Goal: Information Seeking & Learning: Learn about a topic

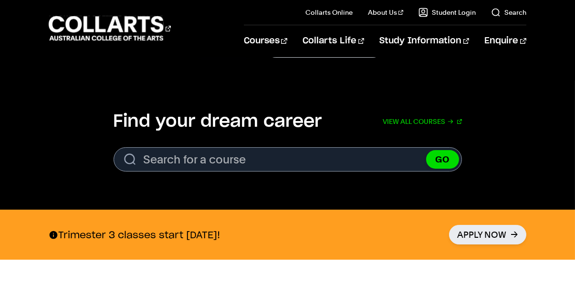
scroll to position [265, 0]
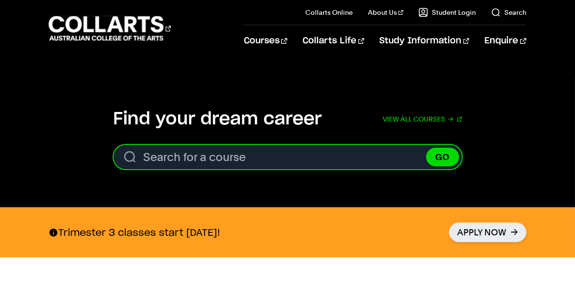
click at [370, 153] on input "Search for a course" at bounding box center [287, 157] width 348 height 24
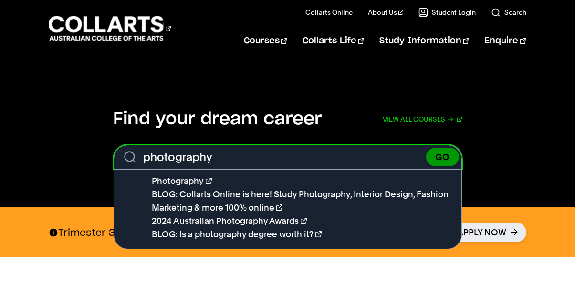
type input "photography"
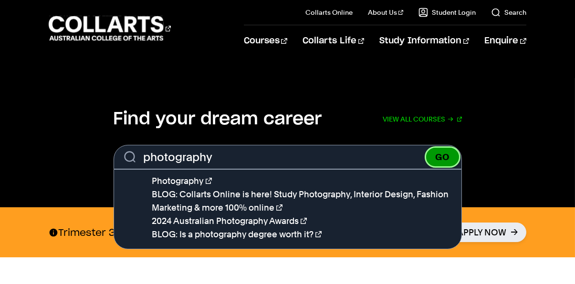
click at [441, 151] on button "GO" at bounding box center [442, 157] width 33 height 19
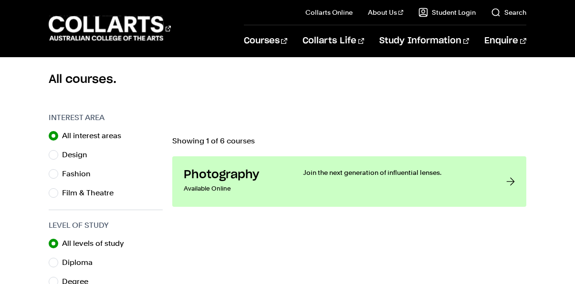
scroll to position [253, 0]
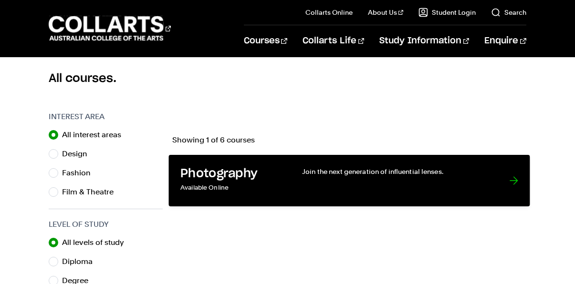
click at [418, 188] on div "Join the next generation of influential lenses." at bounding box center [396, 181] width 188 height 28
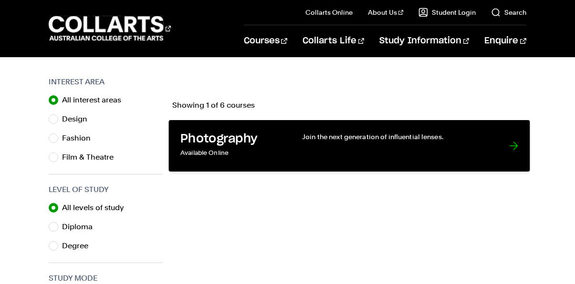
scroll to position [282, 0]
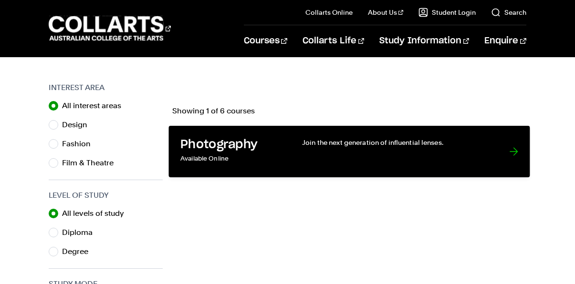
click at [374, 156] on div "Join the next generation of influential lenses." at bounding box center [396, 152] width 188 height 28
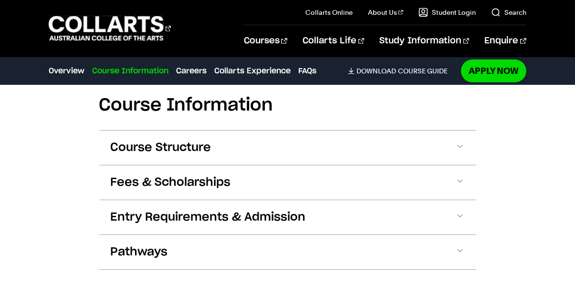
scroll to position [1178, 0]
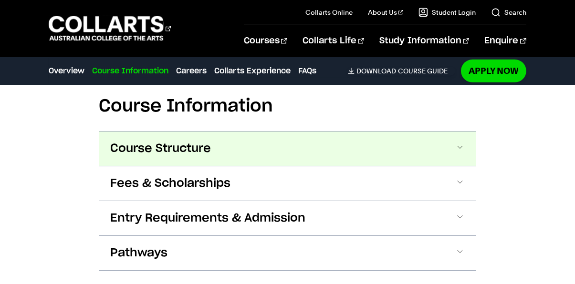
drag, startPoint x: 322, startPoint y: 188, endPoint x: 295, endPoint y: 153, distance: 44.8
click at [295, 153] on div "Course Structure Bachelor of Photography The Bachelor degree can be completed i…" at bounding box center [287, 201] width 377 height 140
click at [458, 144] on span at bounding box center [460, 149] width 10 height 12
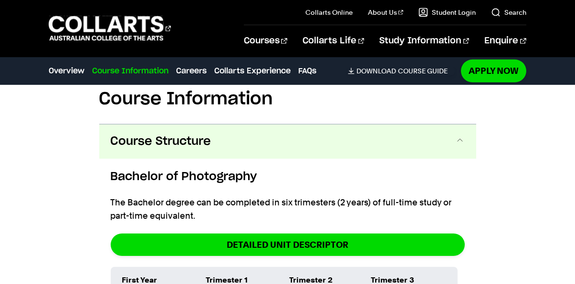
scroll to position [1200, 0]
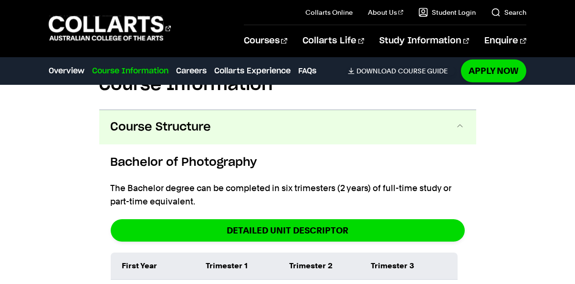
click at [393, 136] on button "Course Structure" at bounding box center [287, 127] width 377 height 34
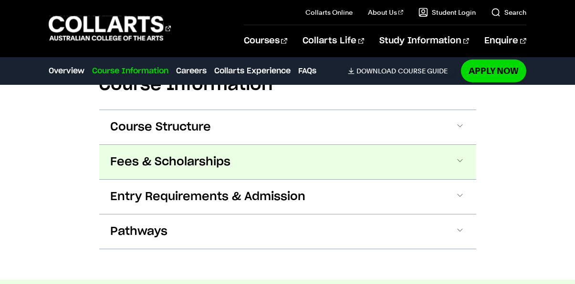
click at [276, 155] on button "Fees & Scholarships" at bounding box center [287, 162] width 377 height 34
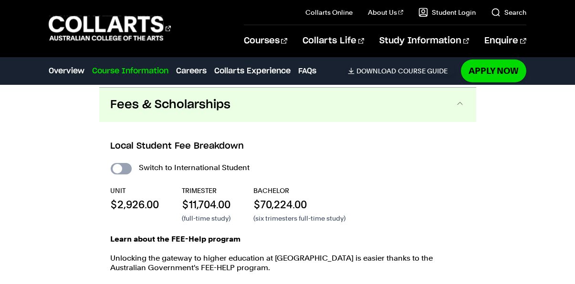
click at [116, 166] on input "International Student" at bounding box center [121, 168] width 21 height 11
checkbox input "true"
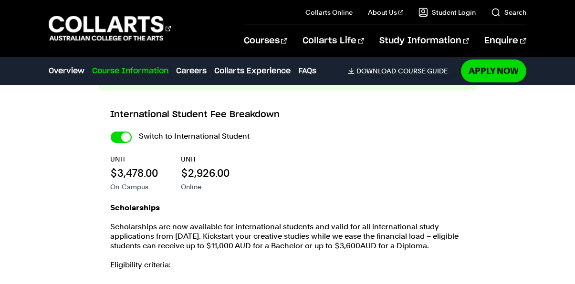
scroll to position [1096, 0]
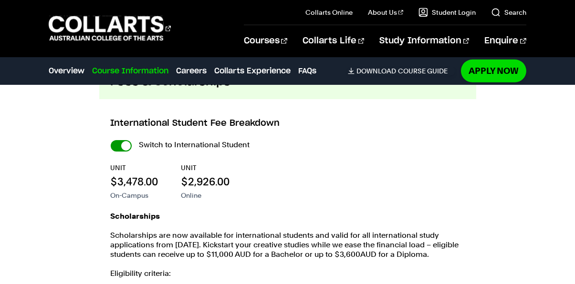
click at [0, 0] on input "International Student" at bounding box center [0, 0] width 0 height 0
checkbox input "false"
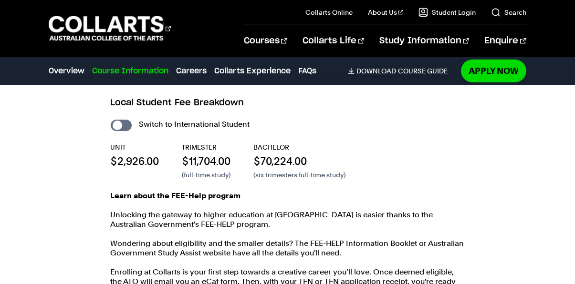
scroll to position [1301, 0]
click at [128, 123] on input "International Student" at bounding box center [121, 124] width 21 height 11
checkbox input "true"
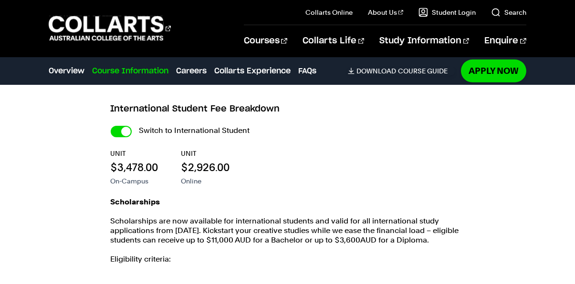
scroll to position [1109, 0]
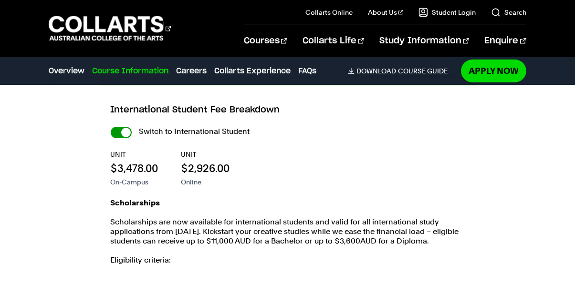
click at [0, 0] on input "International Student" at bounding box center [0, 0] width 0 height 0
checkbox input "false"
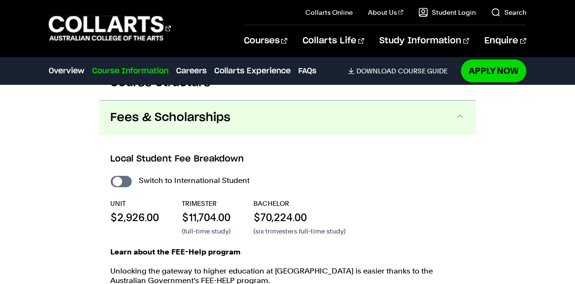
scroll to position [1262, 0]
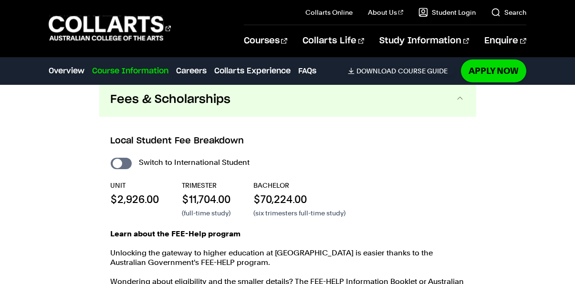
click at [185, 110] on button "Fees & Scholarships" at bounding box center [287, 99] width 377 height 34
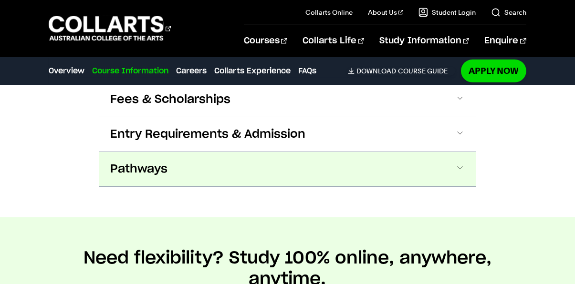
click at [209, 167] on button "Pathways" at bounding box center [287, 169] width 377 height 34
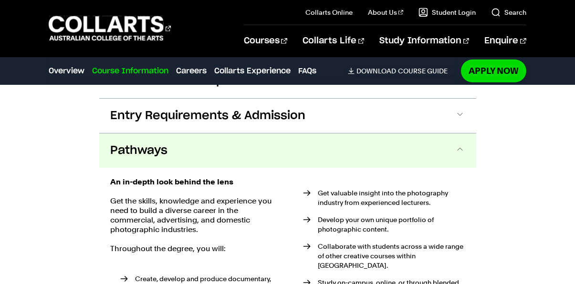
scroll to position [1263, 0]
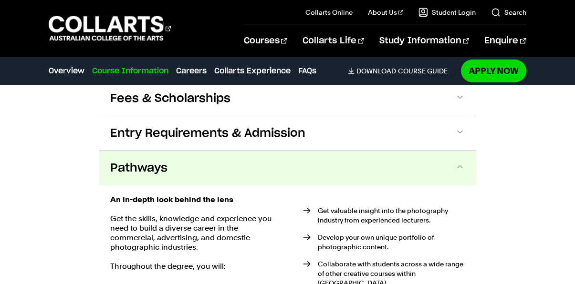
click at [457, 162] on span at bounding box center [460, 168] width 10 height 12
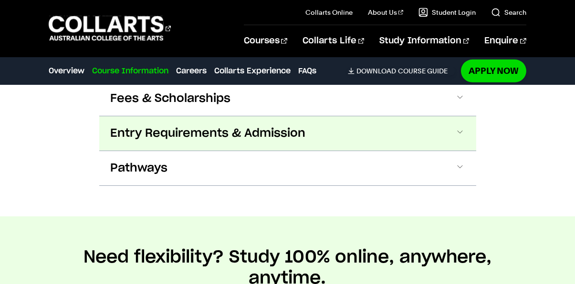
click at [424, 142] on button "Entry Requirements & Admission" at bounding box center [287, 133] width 377 height 34
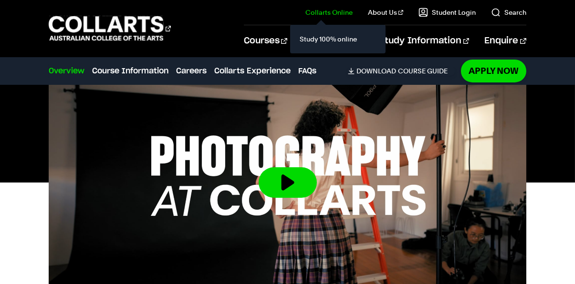
scroll to position [229, 0]
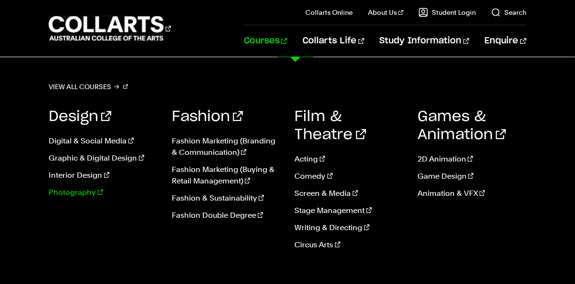
click at [69, 194] on link "Photography" at bounding box center [103, 192] width 109 height 11
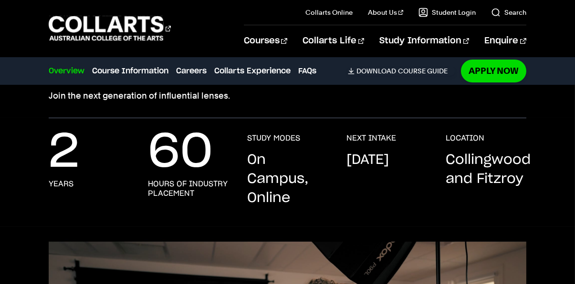
scroll to position [115, 0]
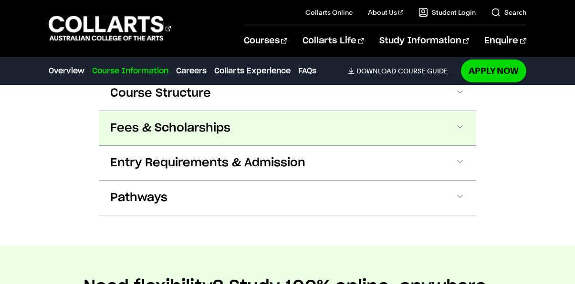
click at [195, 128] on span "Fees & Scholarships" at bounding box center [171, 128] width 120 height 15
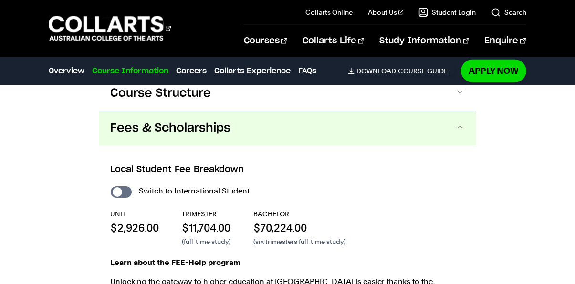
scroll to position [1257, 0]
